Goal: Navigation & Orientation: Go to known website

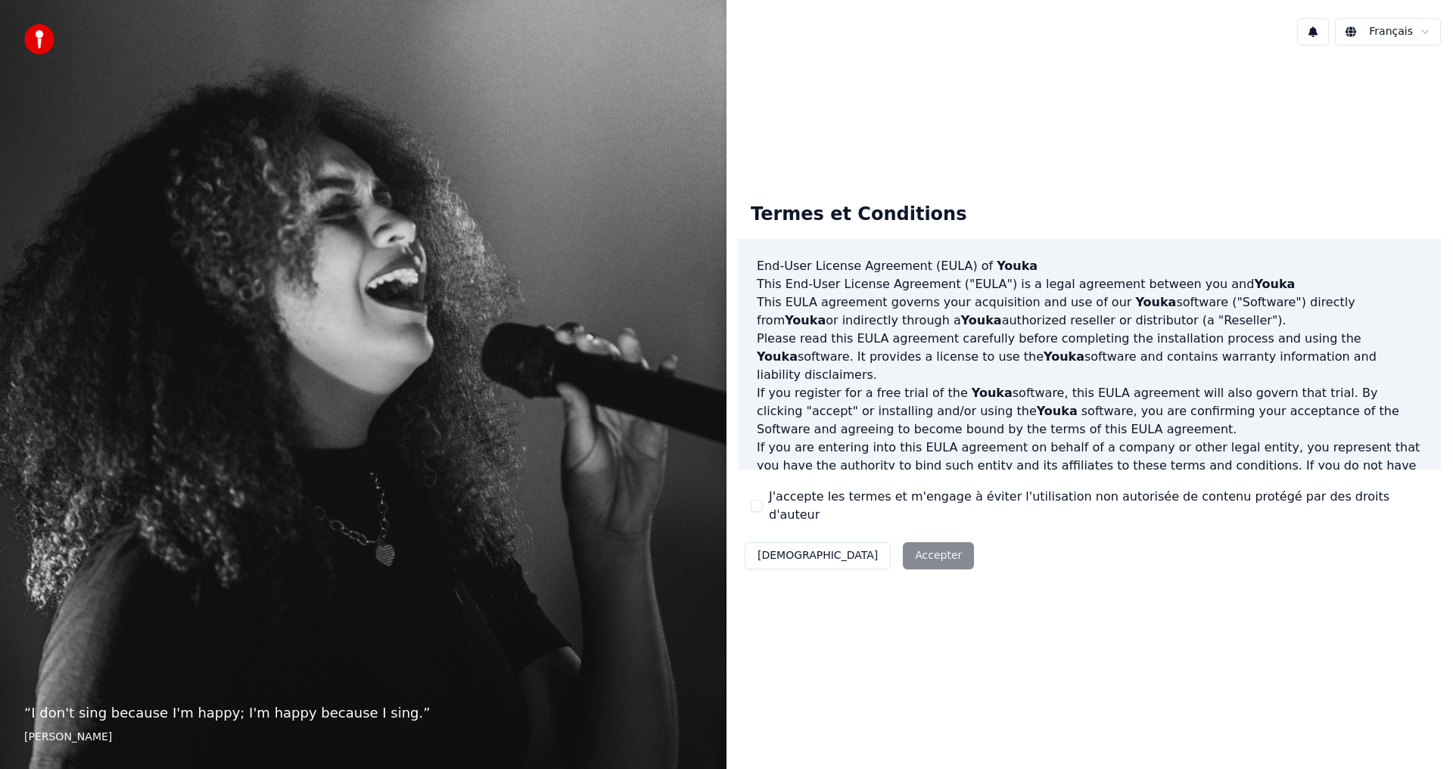
click at [853, 552] on div "Décliner Accepter" at bounding box center [858, 555] width 241 height 39
click at [1117, 550] on div "Termes et Conditions End-User License Agreement ([PERSON_NAME]) of Youka This E…" at bounding box center [1089, 383] width 702 height 385
click at [866, 544] on div "Décliner Accepter" at bounding box center [858, 555] width 241 height 39
click at [1409, 33] on html "“ I don't sing because I'm happy; I'm happy because I sing. ” [PERSON_NAME] Fra…" at bounding box center [726, 384] width 1453 height 769
click at [853, 545] on div "Décliner Accepter" at bounding box center [858, 555] width 241 height 39
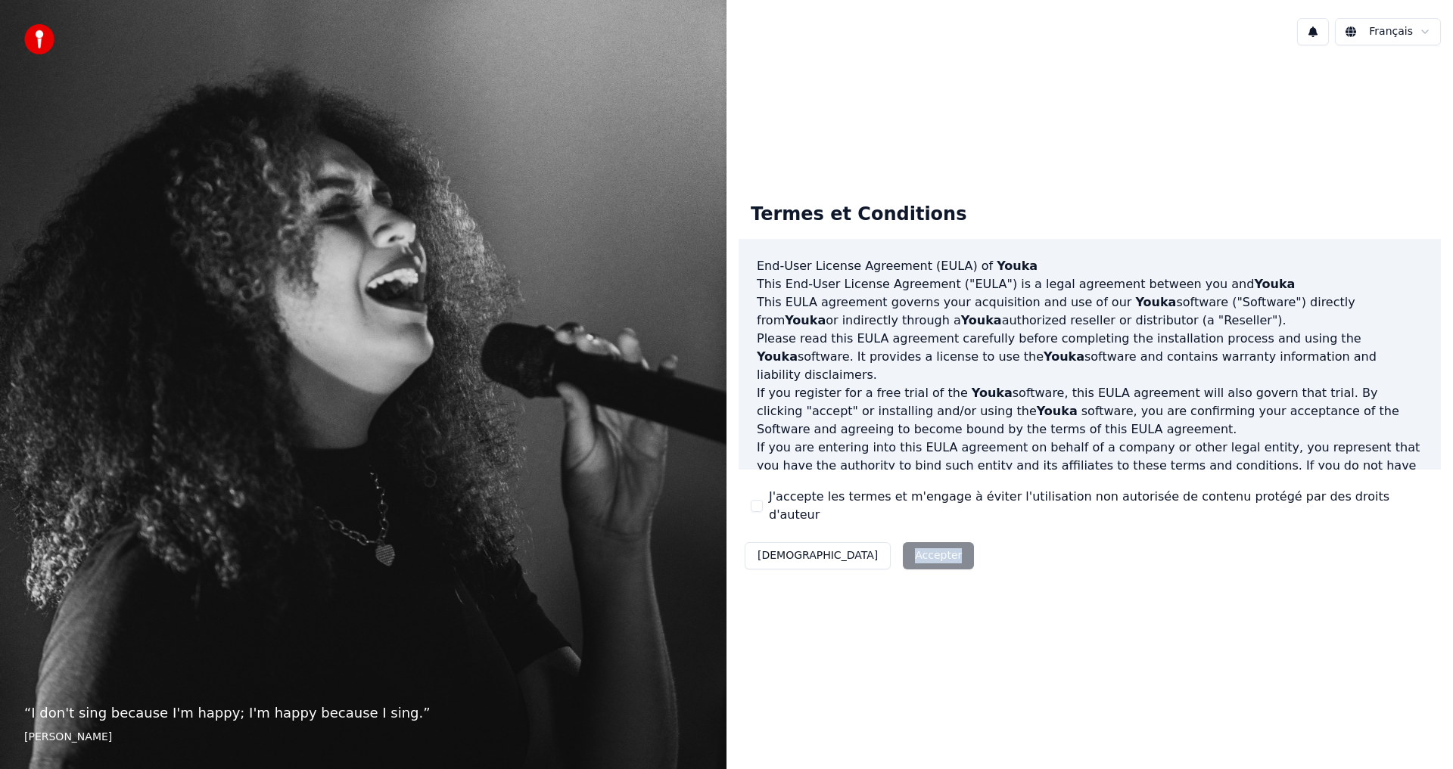
click at [853, 545] on div "Décliner Accepter" at bounding box center [858, 555] width 241 height 39
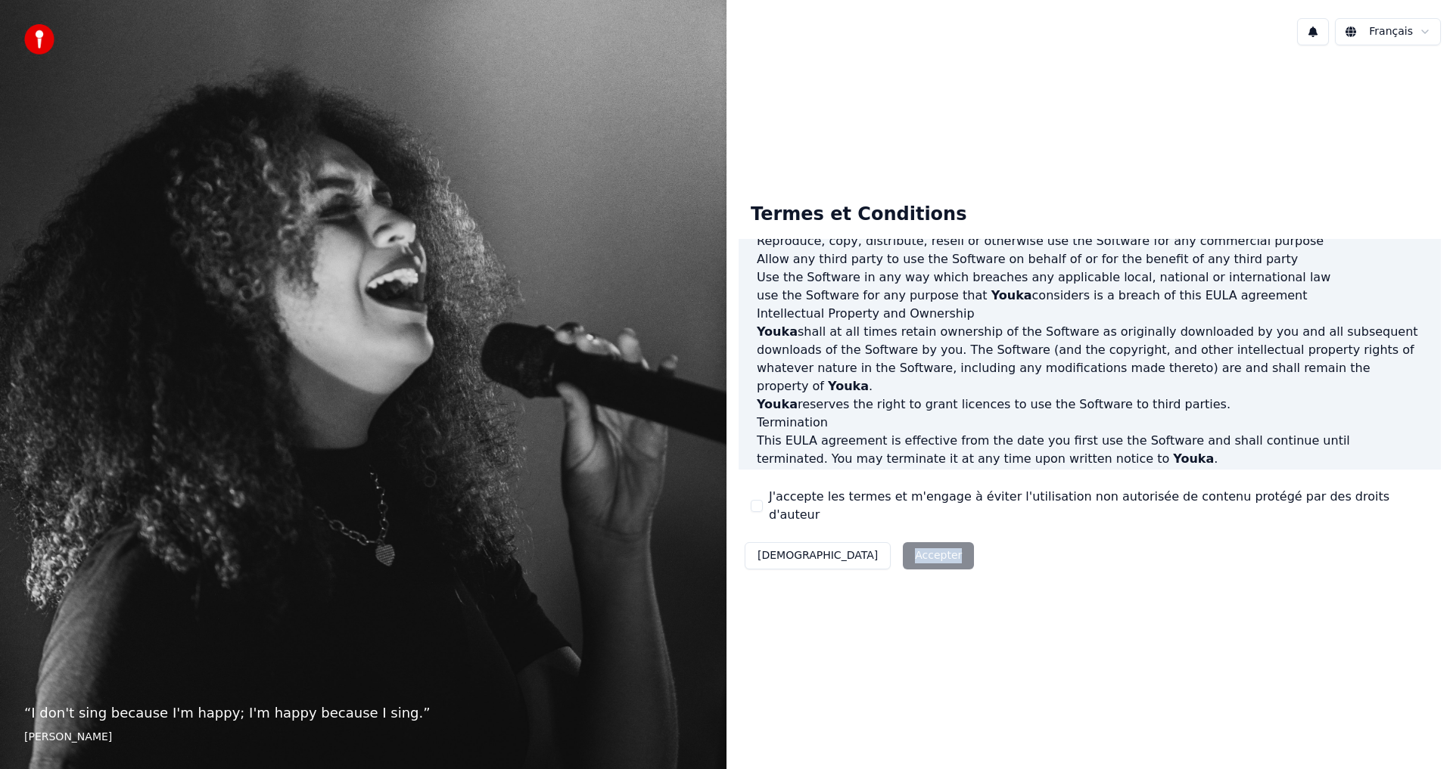
scroll to position [605, 0]
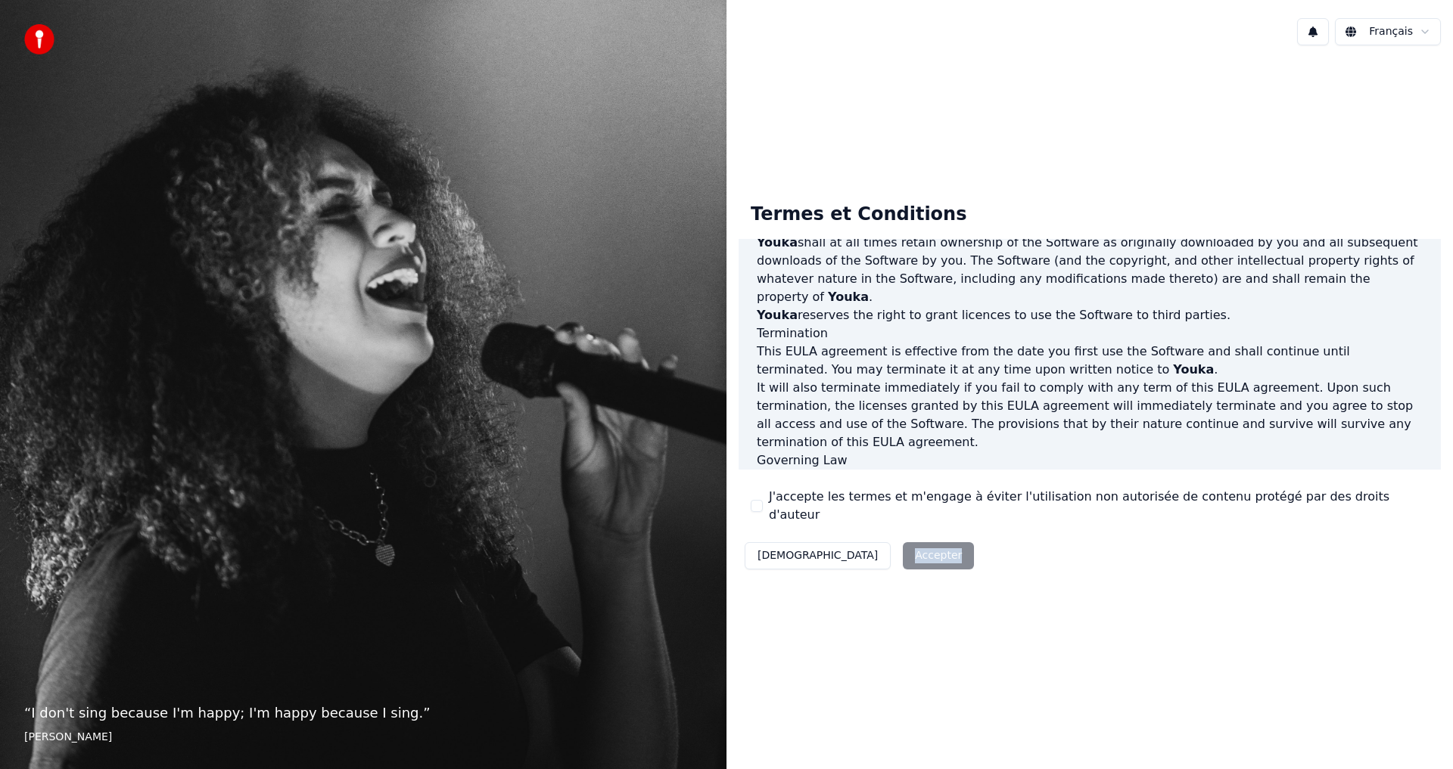
click at [870, 541] on div "Décliner Accepter" at bounding box center [858, 555] width 241 height 39
click at [861, 546] on div "Décliner Accepter" at bounding box center [858, 555] width 241 height 39
click at [850, 548] on div "Décliner Accepter" at bounding box center [858, 555] width 241 height 39
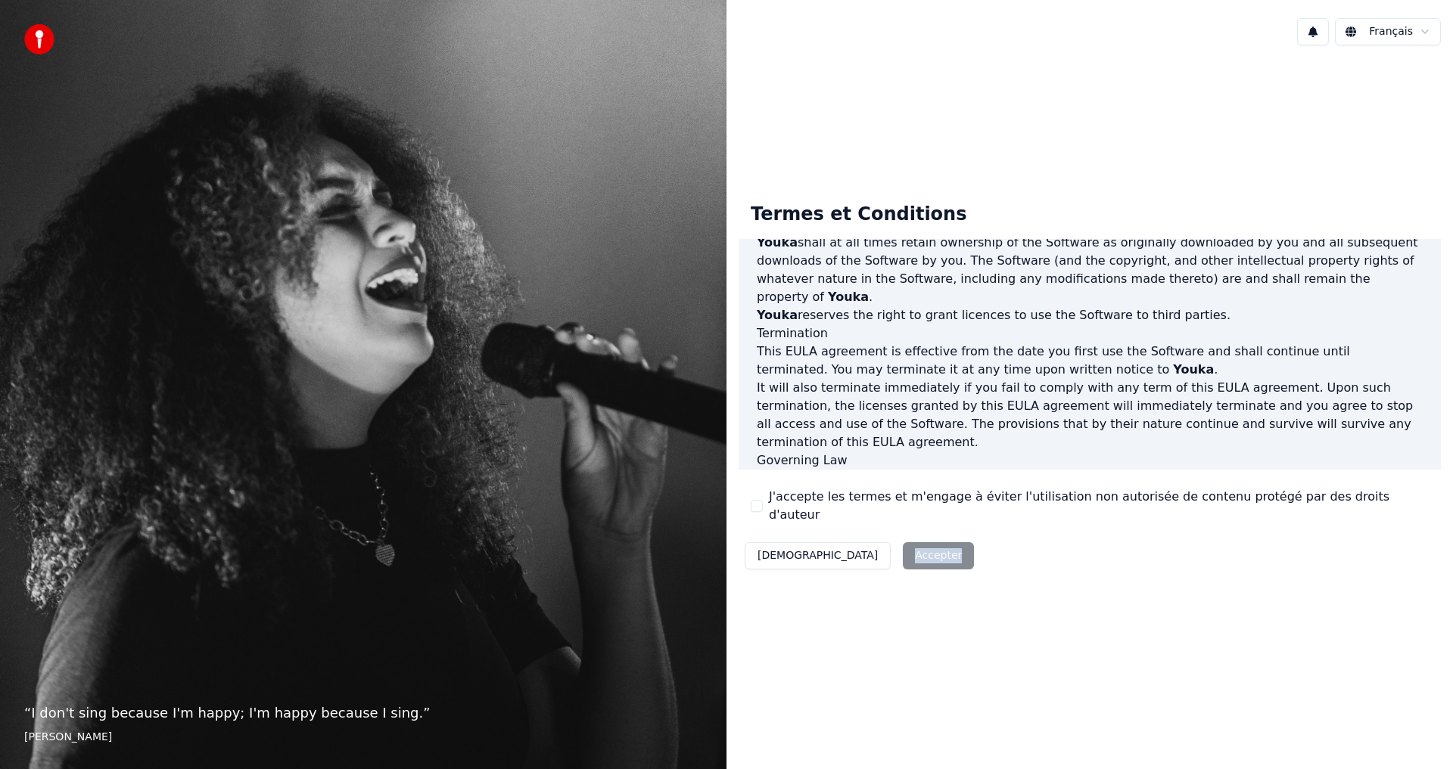
click at [850, 548] on div "Décliner Accepter" at bounding box center [858, 555] width 241 height 39
click at [785, 548] on button "[DEMOGRAPHIC_DATA]" at bounding box center [818, 555] width 146 height 27
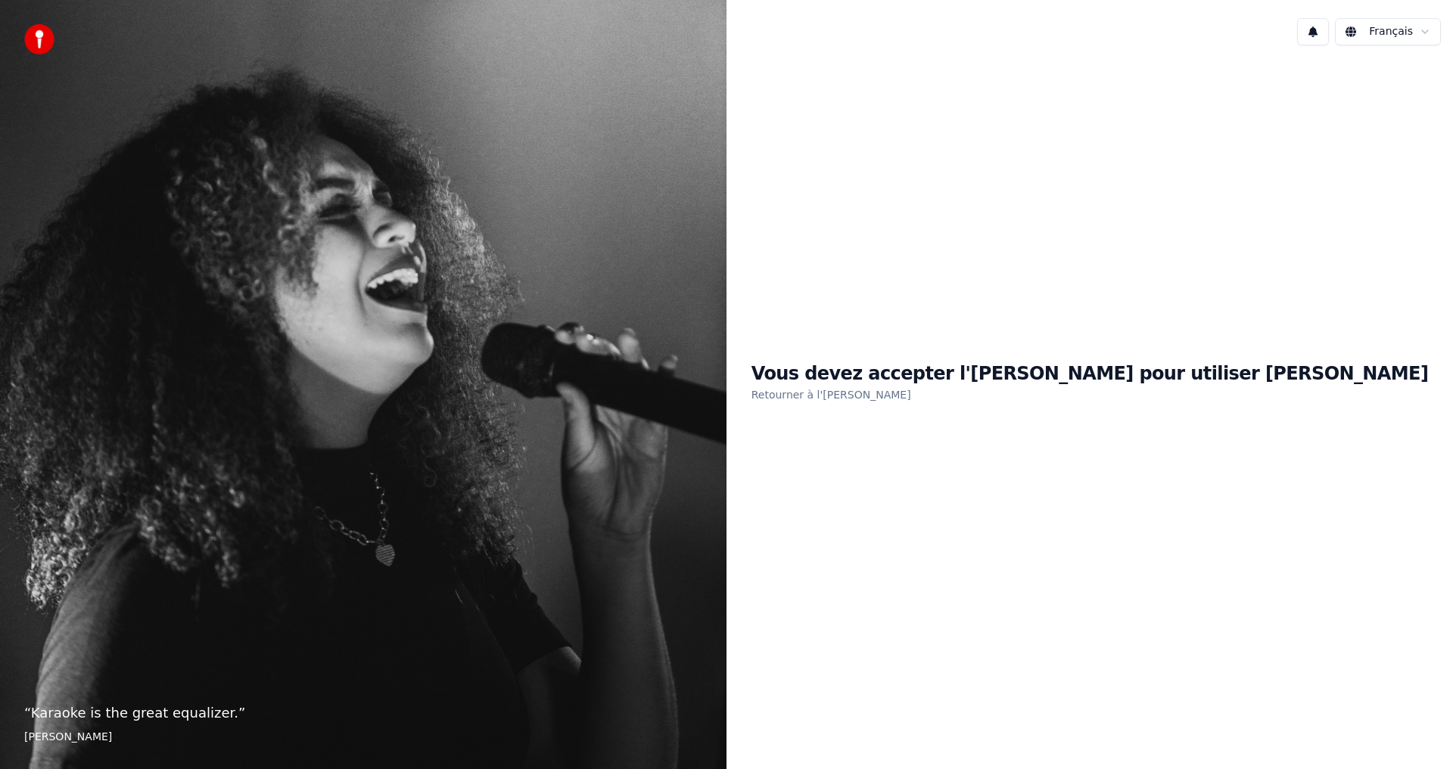
click at [911, 393] on link "Retourner à l'[PERSON_NAME]" at bounding box center [831, 395] width 160 height 24
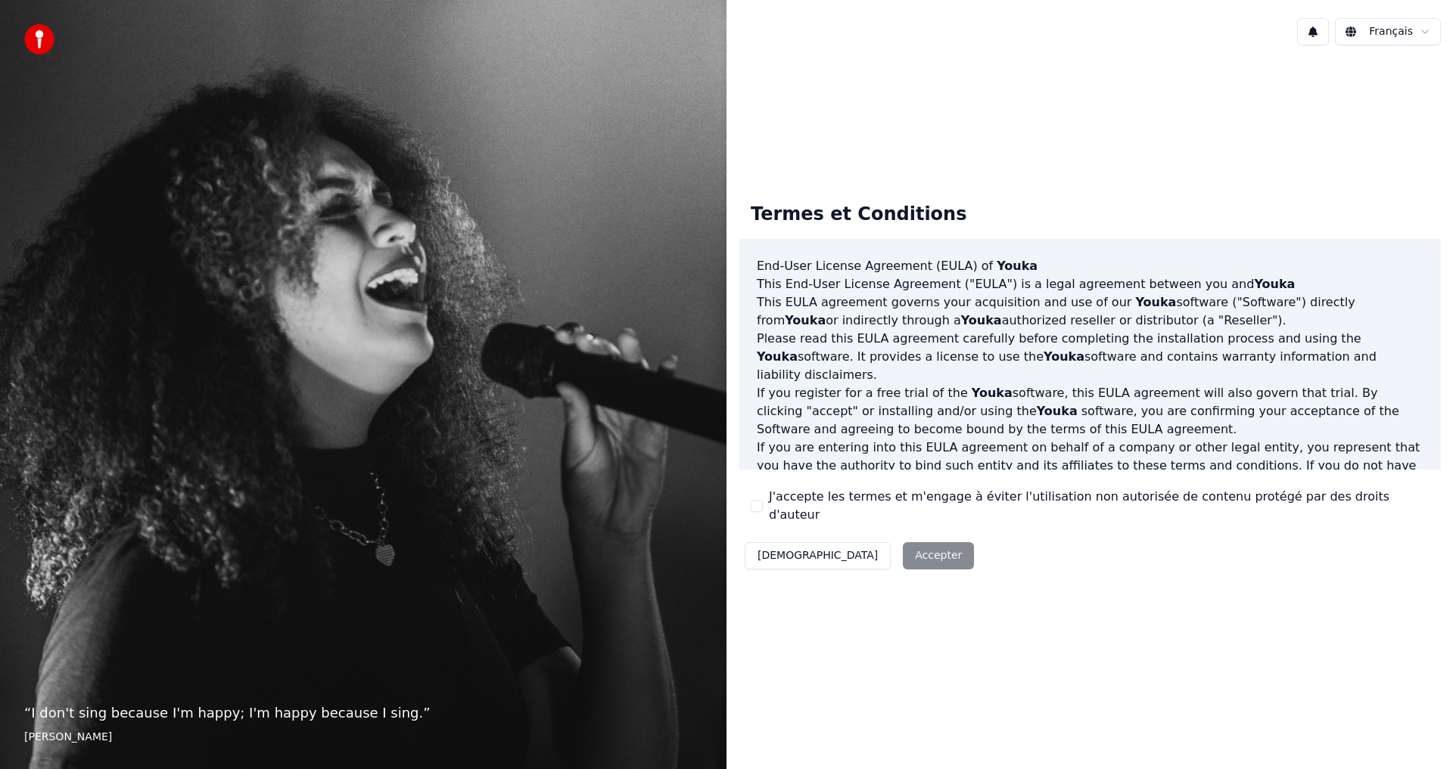
click at [863, 549] on div "Décliner Accepter" at bounding box center [858, 555] width 241 height 39
click at [860, 542] on div "Décliner Accepter" at bounding box center [858, 555] width 241 height 39
click at [847, 547] on div "Décliner Accepter" at bounding box center [858, 555] width 241 height 39
click at [866, 541] on div "Décliner Accepter" at bounding box center [858, 555] width 241 height 39
click at [860, 549] on div "Décliner Accepter" at bounding box center [858, 555] width 241 height 39
